Goal: Register for event/course

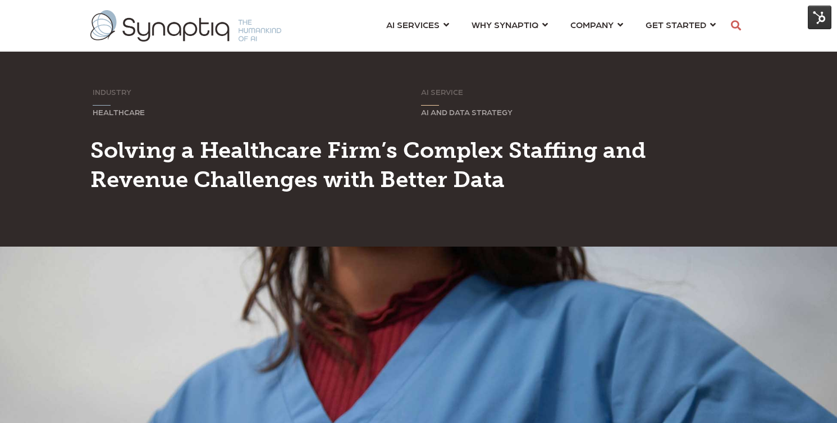
scroll to position [0, 5]
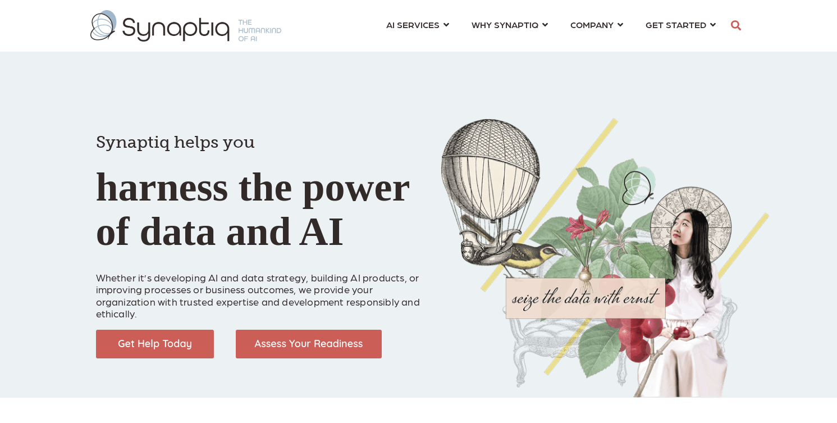
scroll to position [0, 5]
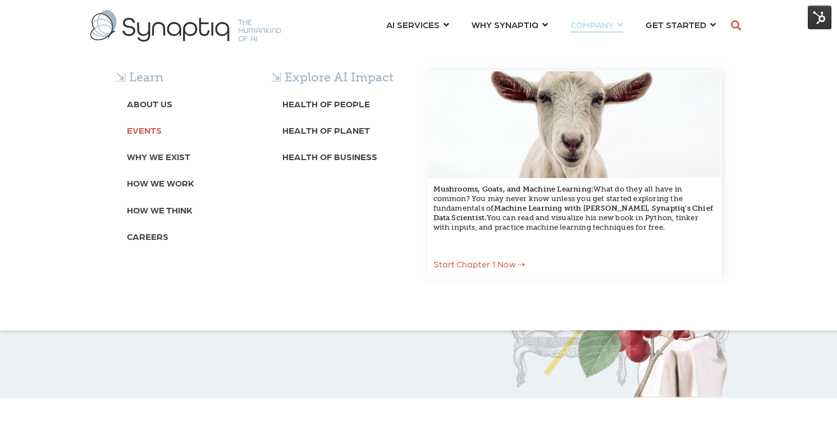
click at [149, 129] on b "Events" at bounding box center [144, 130] width 35 height 11
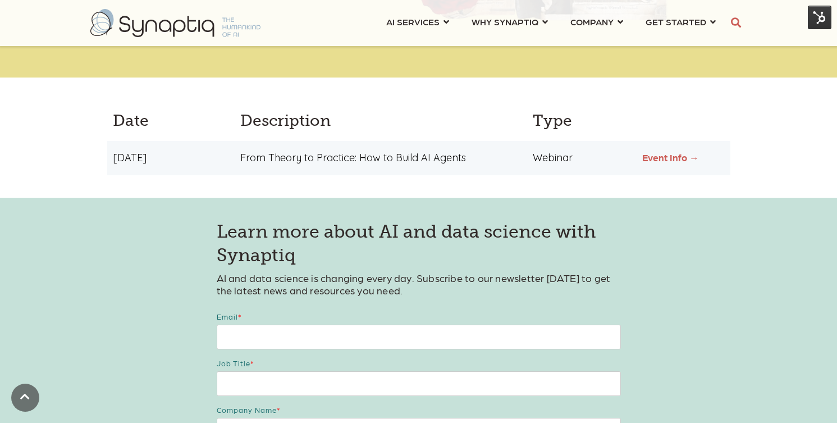
scroll to position [332, 0]
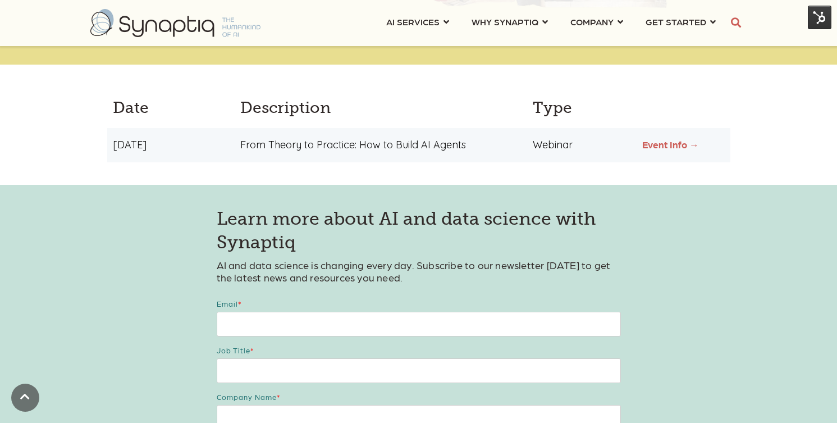
click at [653, 144] on link "Event Info →" at bounding box center [670, 144] width 57 height 11
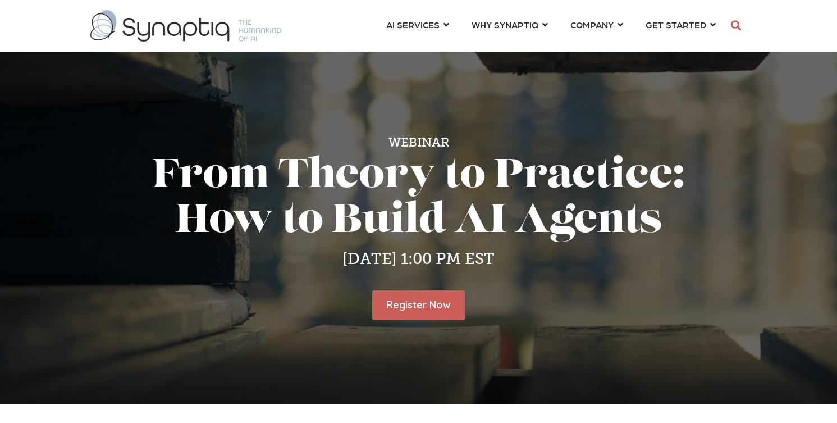
scroll to position [0, 5]
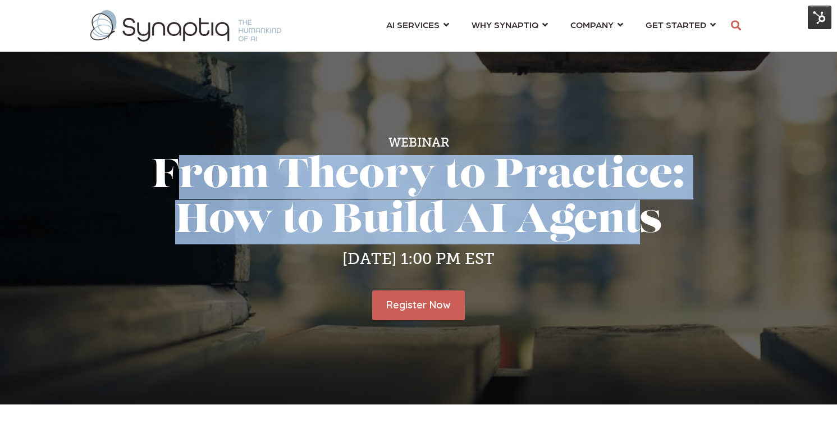
drag, startPoint x: 158, startPoint y: 182, endPoint x: 617, endPoint y: 226, distance: 461.6
click at [617, 226] on h1 "From Theory to Practice: How to Build AI Agents" at bounding box center [418, 199] width 623 height 89
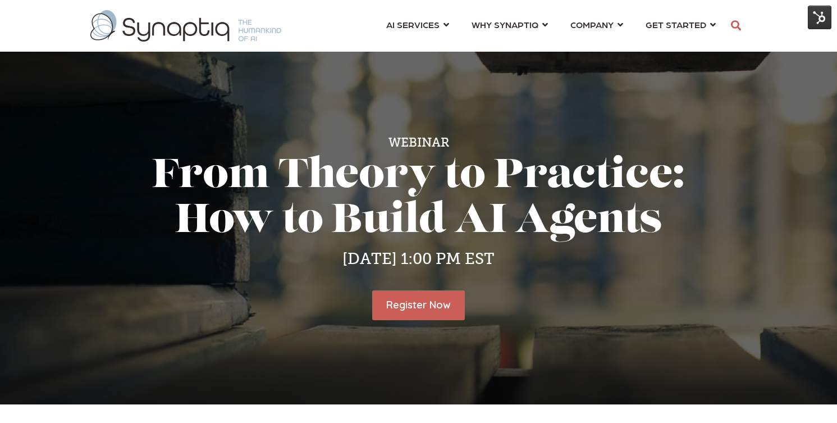
click at [640, 231] on h1 "From Theory to Practice: How to Build AI Agents" at bounding box center [418, 199] width 623 height 89
drag, startPoint x: 653, startPoint y: 230, endPoint x: 281, endPoint y: 187, distance: 374.5
click at [281, 187] on h1 "From Theory to Practice: How to Build AI Agents" at bounding box center [418, 199] width 623 height 89
click at [153, 176] on h1 "From Theory to Practice: How to Build AI Agents" at bounding box center [418, 199] width 623 height 89
drag, startPoint x: 153, startPoint y: 173, endPoint x: 664, endPoint y: 224, distance: 514.3
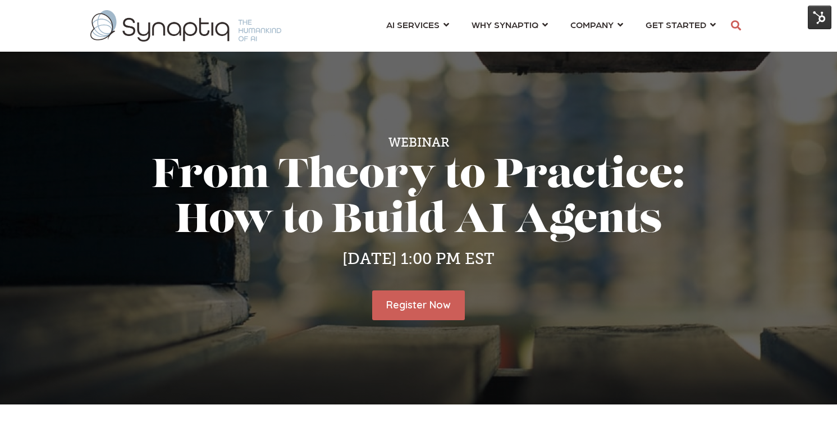
click at [664, 224] on h1 "From Theory to Practice: How to Build AI Agents" at bounding box center [418, 199] width 623 height 89
copy h1 "From Theory to Practice: How to Build AI Agents"
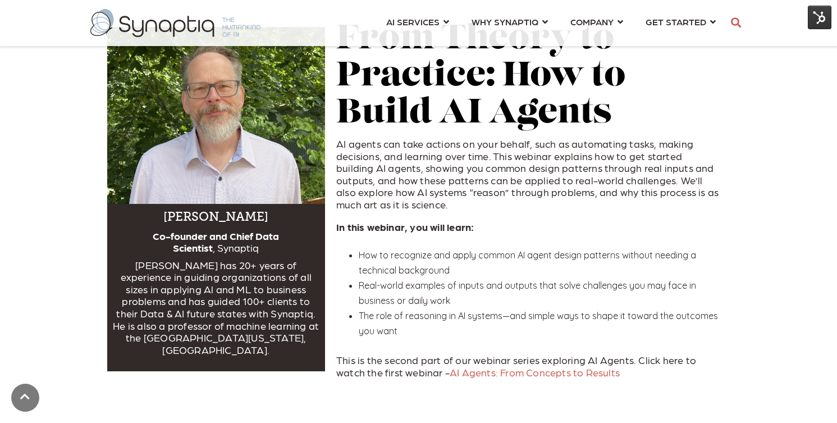
scroll to position [428, 0]
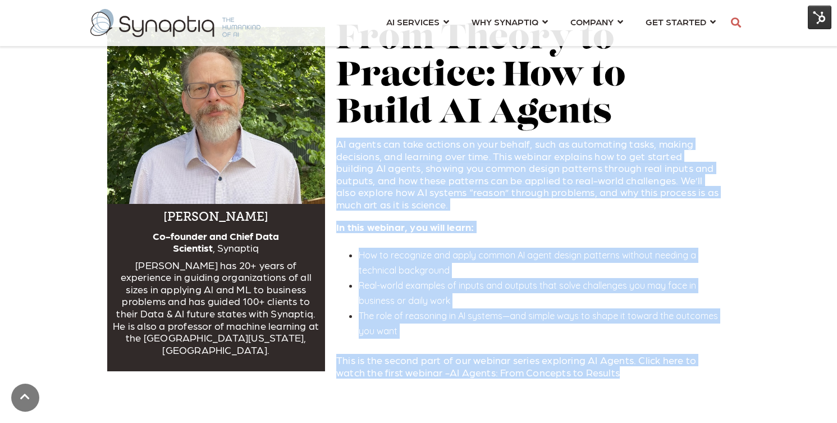
drag, startPoint x: 337, startPoint y: 144, endPoint x: 646, endPoint y: 372, distance: 384.4
click at [646, 372] on h5 "AI agents can take actions on your behalf, such as automating tasks, making dec…" at bounding box center [527, 257] width 383 height 240
copy h5 "AI agents can take actions on your behalf, such as automating tasks, making dec…"
